Goal: Information Seeking & Learning: Learn about a topic

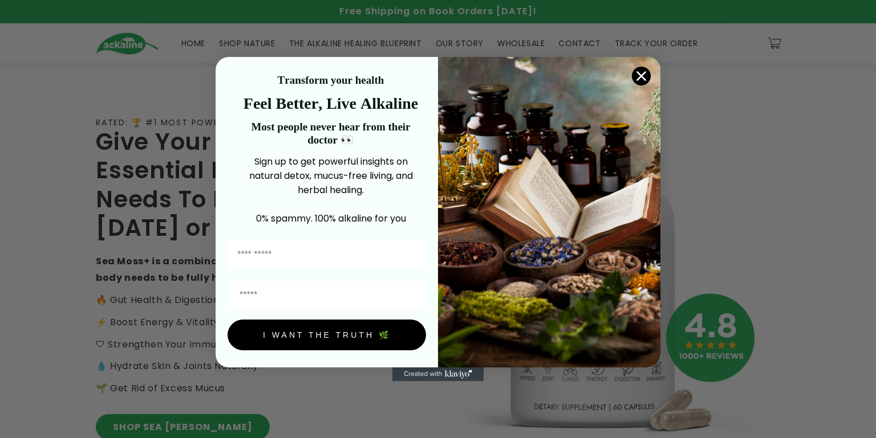
click at [642, 75] on icon "Close dialog" at bounding box center [641, 76] width 8 height 8
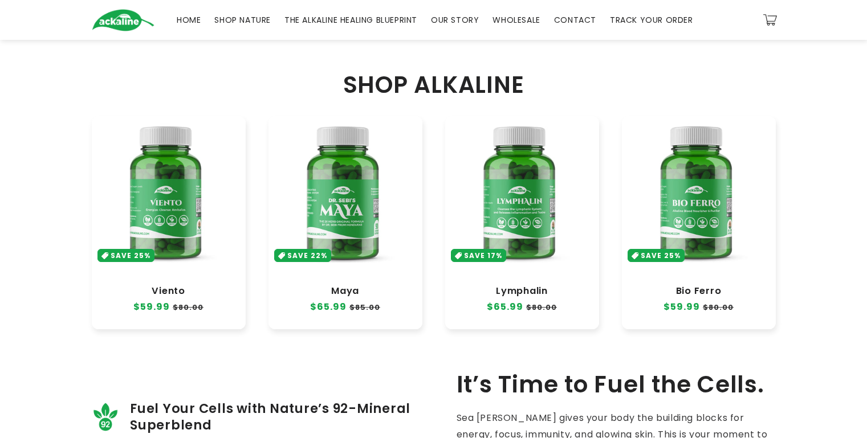
scroll to position [382, 0]
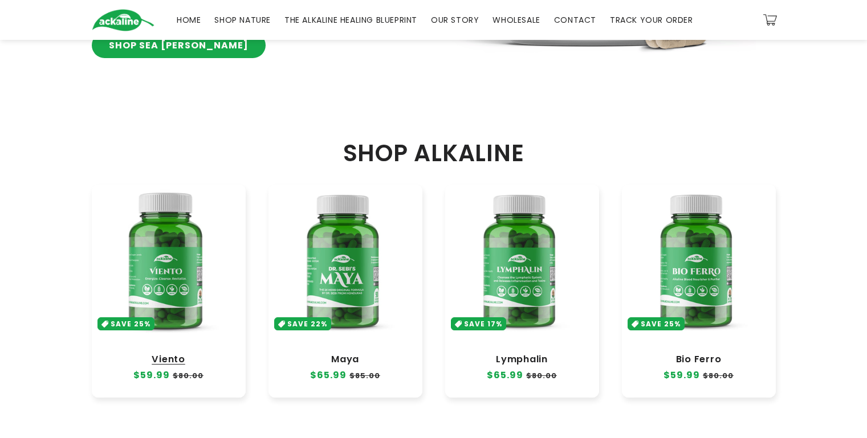
click at [212, 354] on link "Viento" at bounding box center [168, 359] width 131 height 11
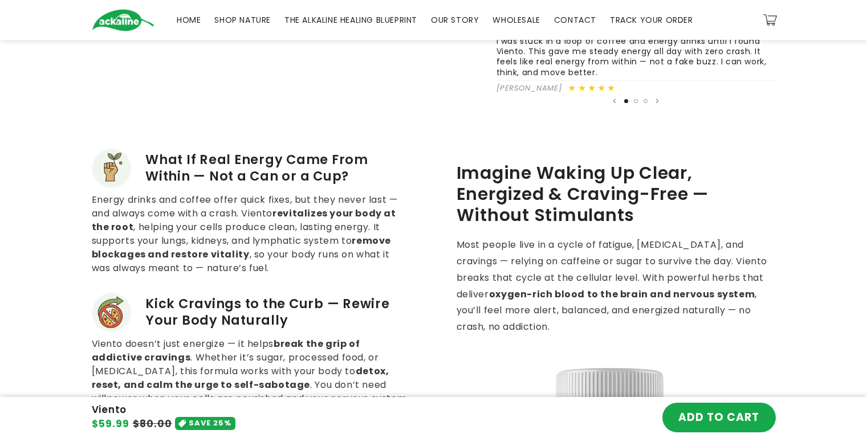
scroll to position [541, 0]
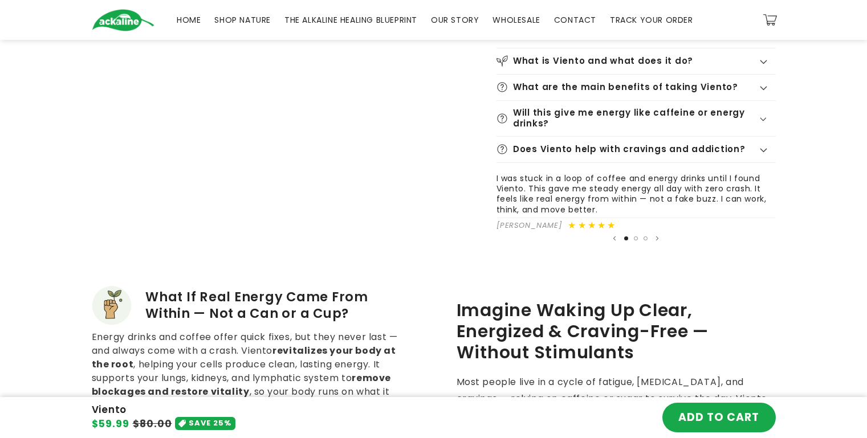
click at [256, 20] on span "SHOP NATURE" at bounding box center [242, 20] width 56 height 10
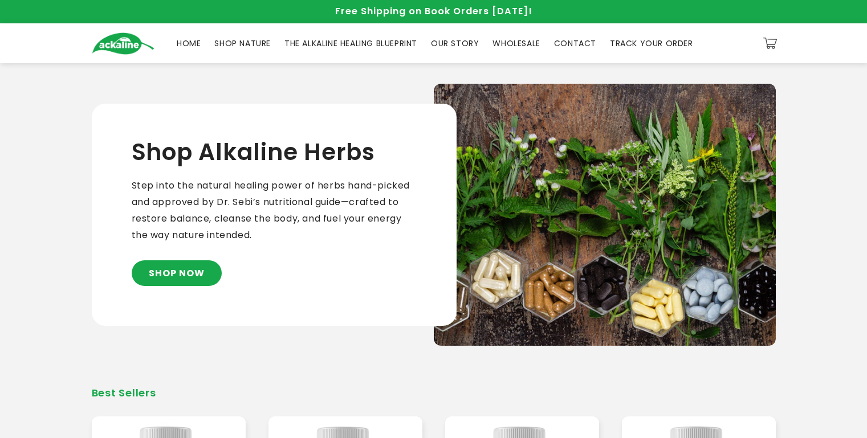
click at [316, 54] on link "THE ALKALINE HEALING BLUEPRINT" at bounding box center [351, 43] width 146 height 24
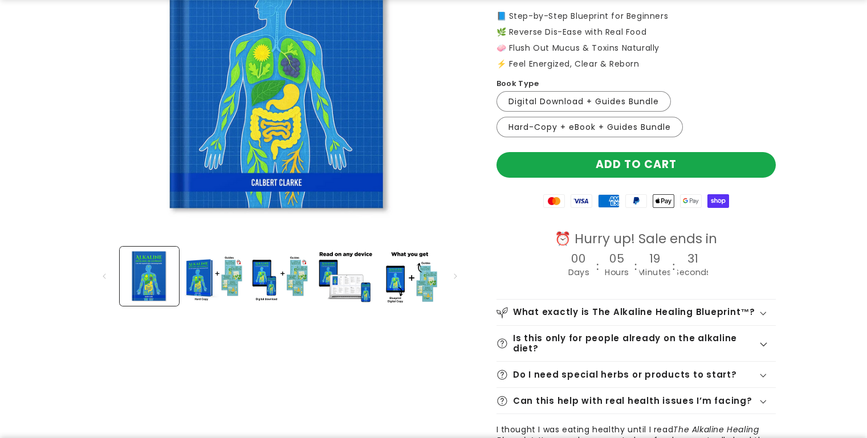
scroll to position [219, 0]
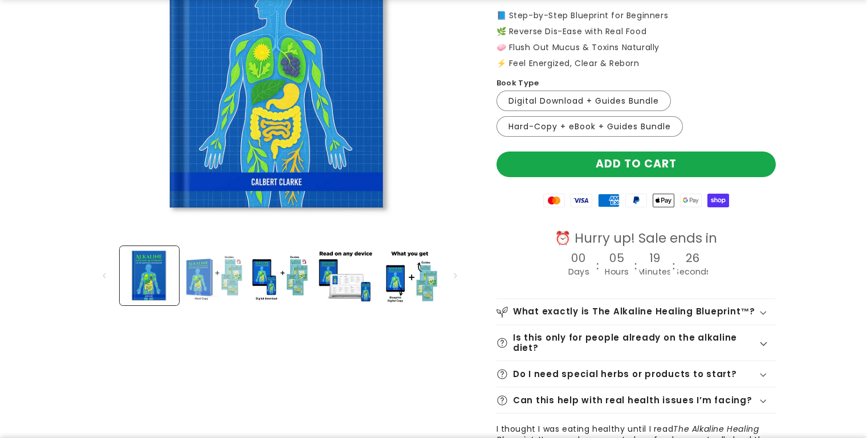
click at [194, 269] on button "Load image 2 in gallery view" at bounding box center [214, 275] width 59 height 59
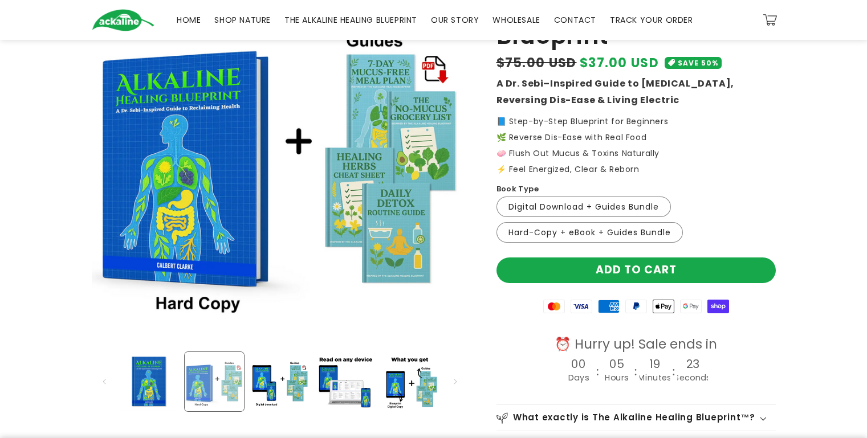
scroll to position [113, 0]
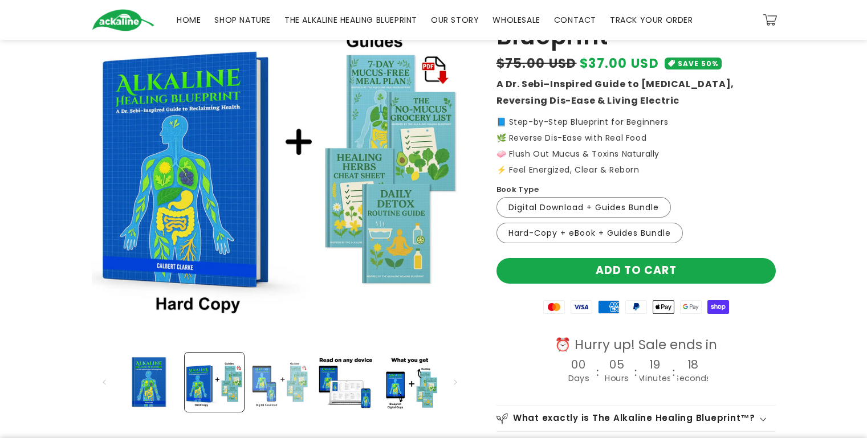
click at [256, 377] on button "Load image 3 in gallery view" at bounding box center [279, 382] width 59 height 59
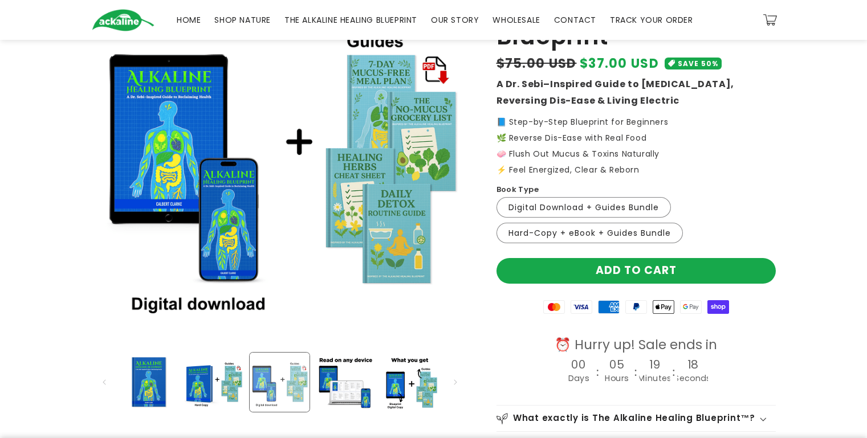
scroll to position [0, 798]
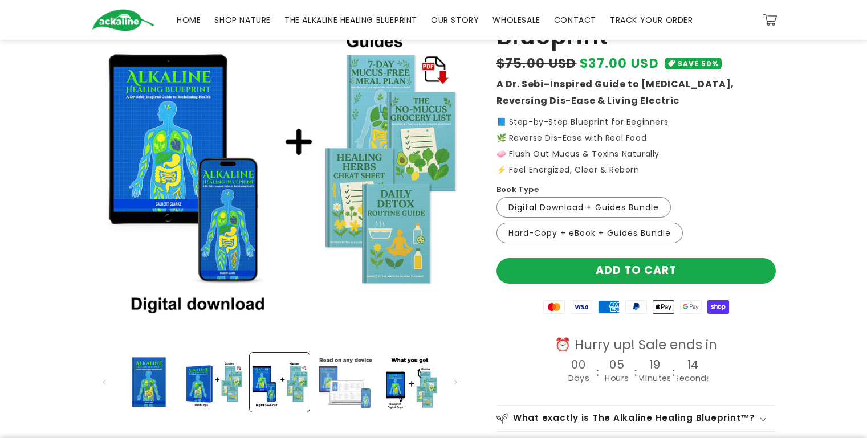
click at [339, 372] on button "Load image 4 in gallery view" at bounding box center [344, 382] width 59 height 59
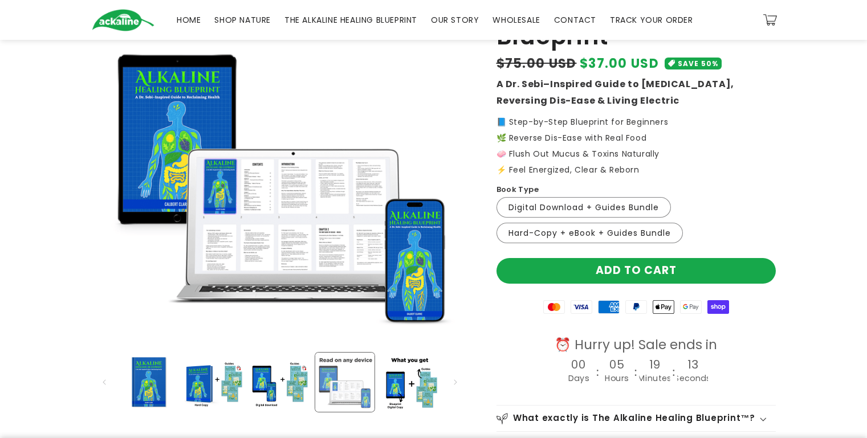
scroll to position [0, 1197]
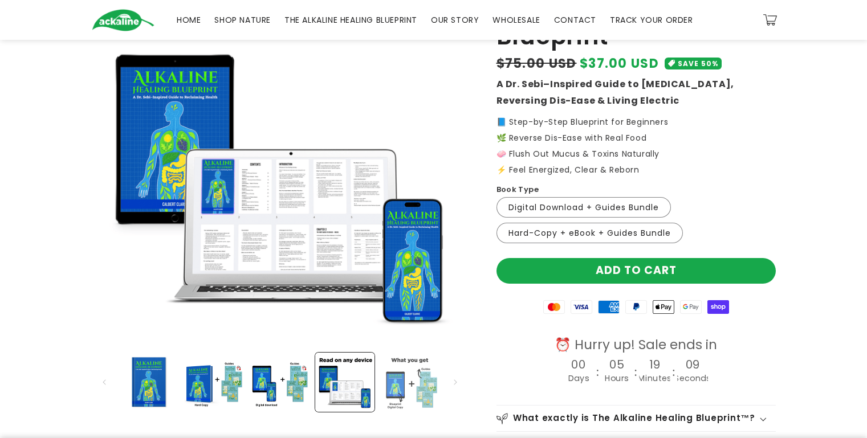
click at [386, 376] on button "Load image 5 in gallery view" at bounding box center [409, 382] width 59 height 59
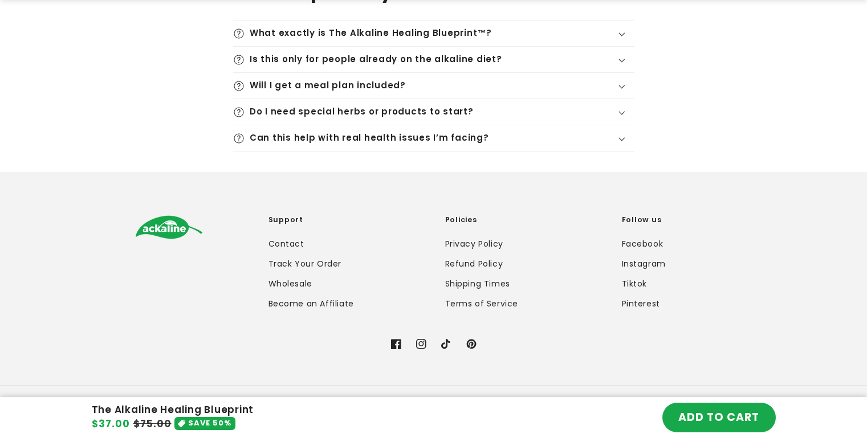
scroll to position [3224, 0]
